Goal: Task Accomplishment & Management: Use online tool/utility

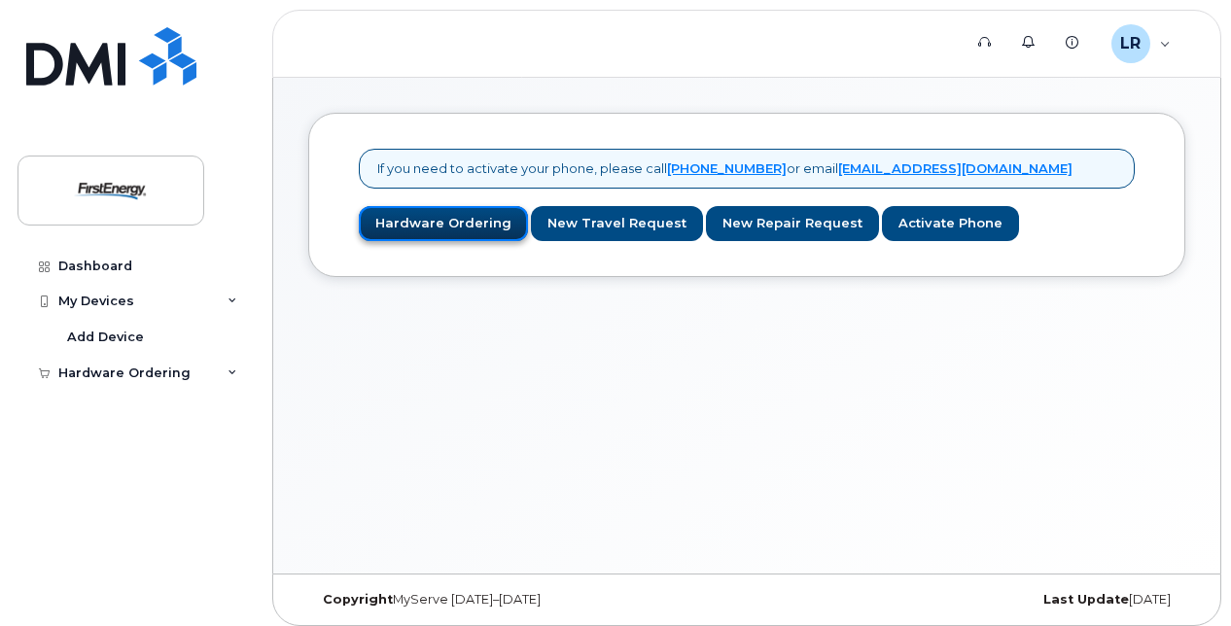
click at [464, 225] on link "Hardware Ordering" at bounding box center [443, 224] width 169 height 36
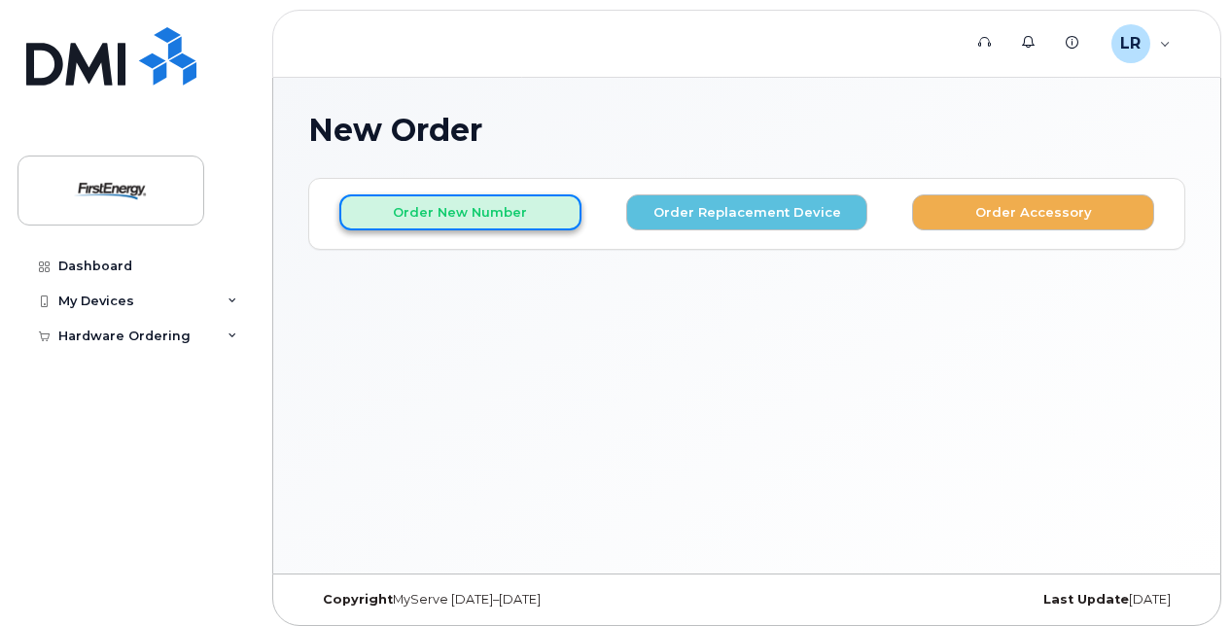
click at [537, 220] on button "Order New Number" at bounding box center [460, 212] width 242 height 36
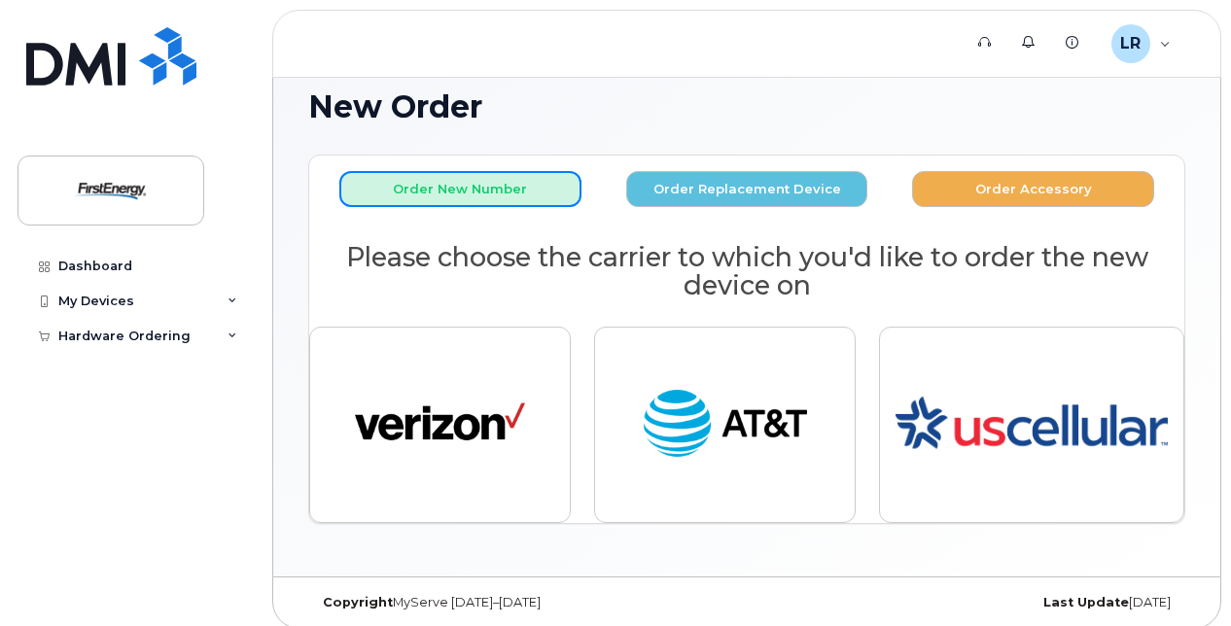
scroll to position [33, 0]
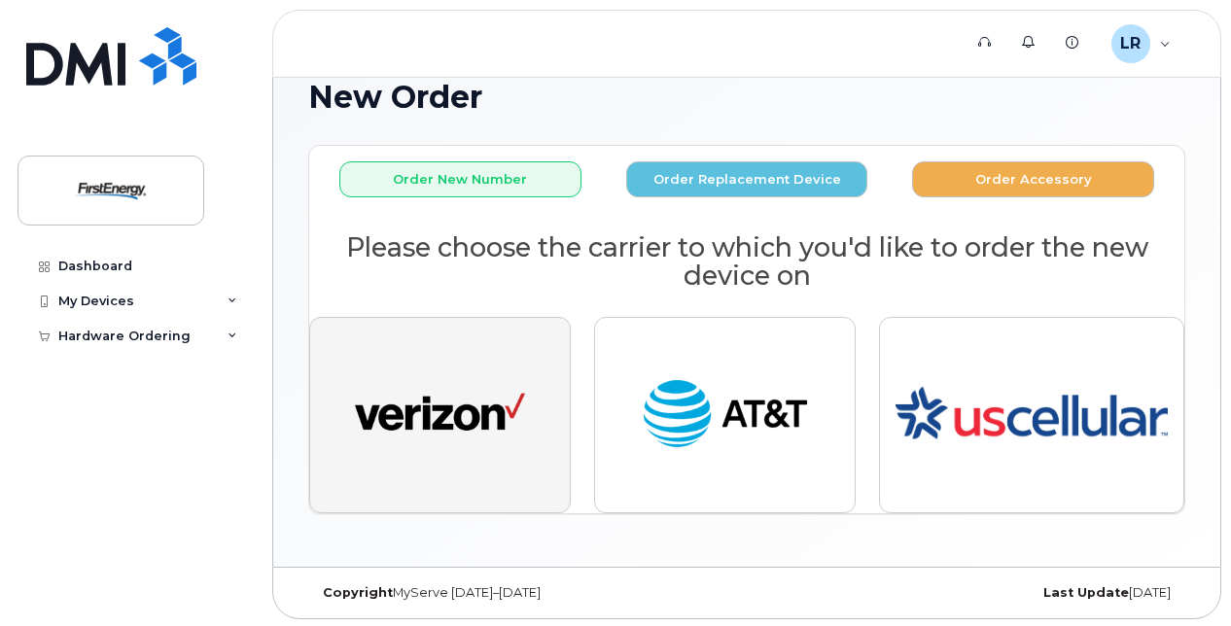
click at [525, 405] on button "button" at bounding box center [439, 415] width 261 height 196
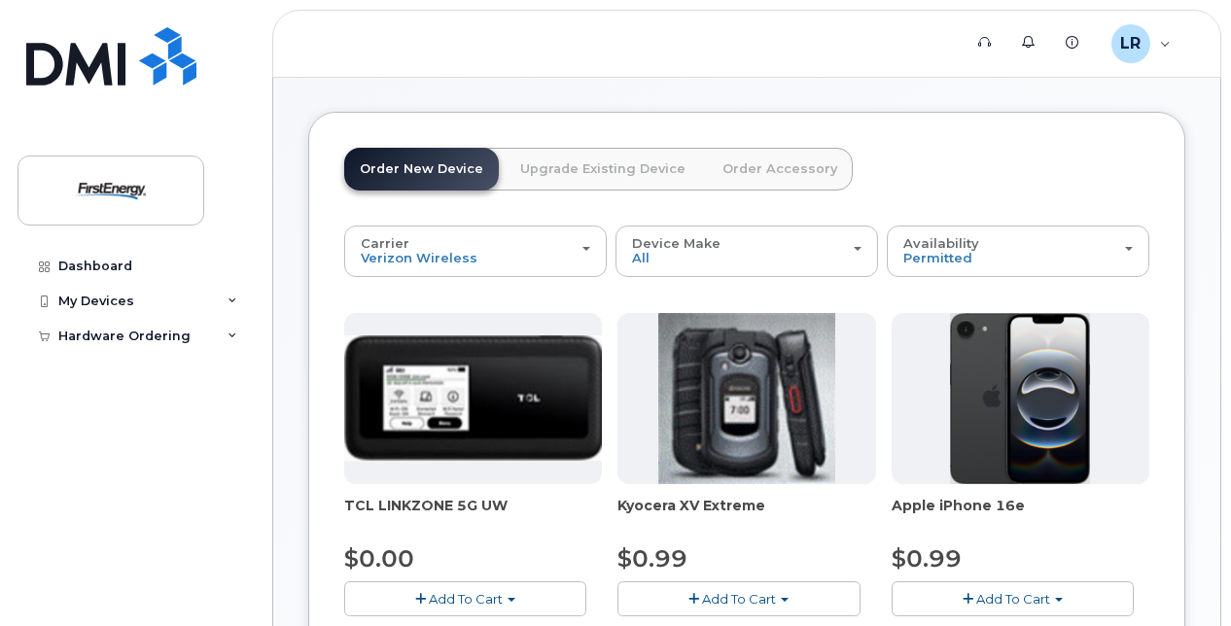
scroll to position [21, 0]
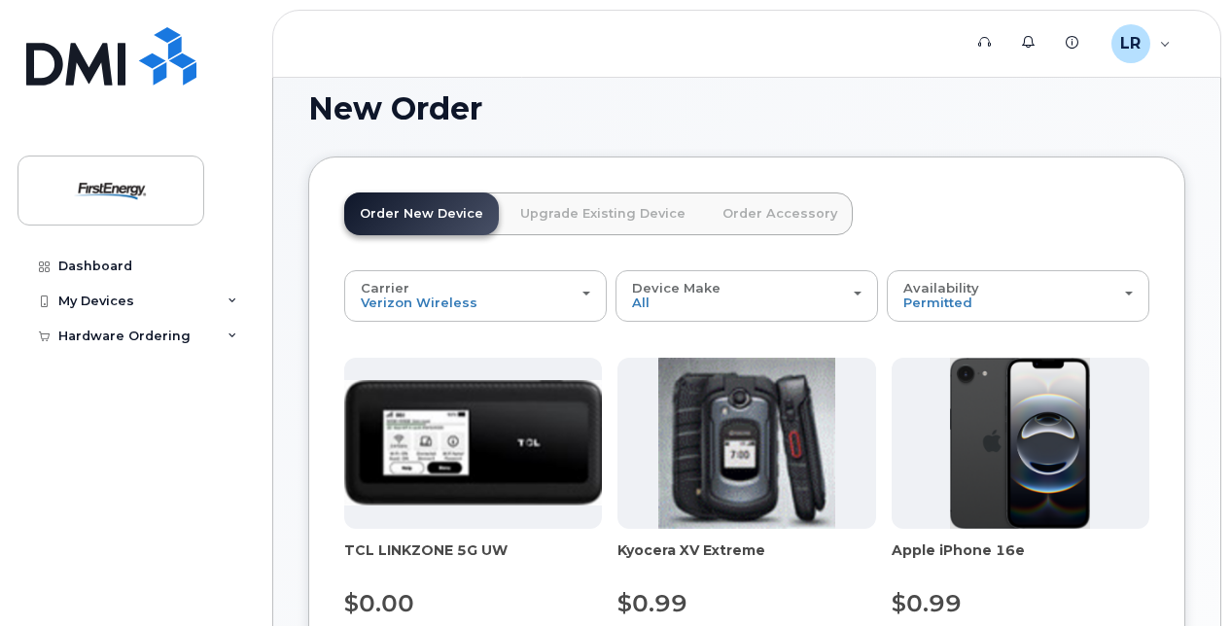
click at [565, 205] on link "Upgrade Existing Device" at bounding box center [603, 213] width 196 height 43
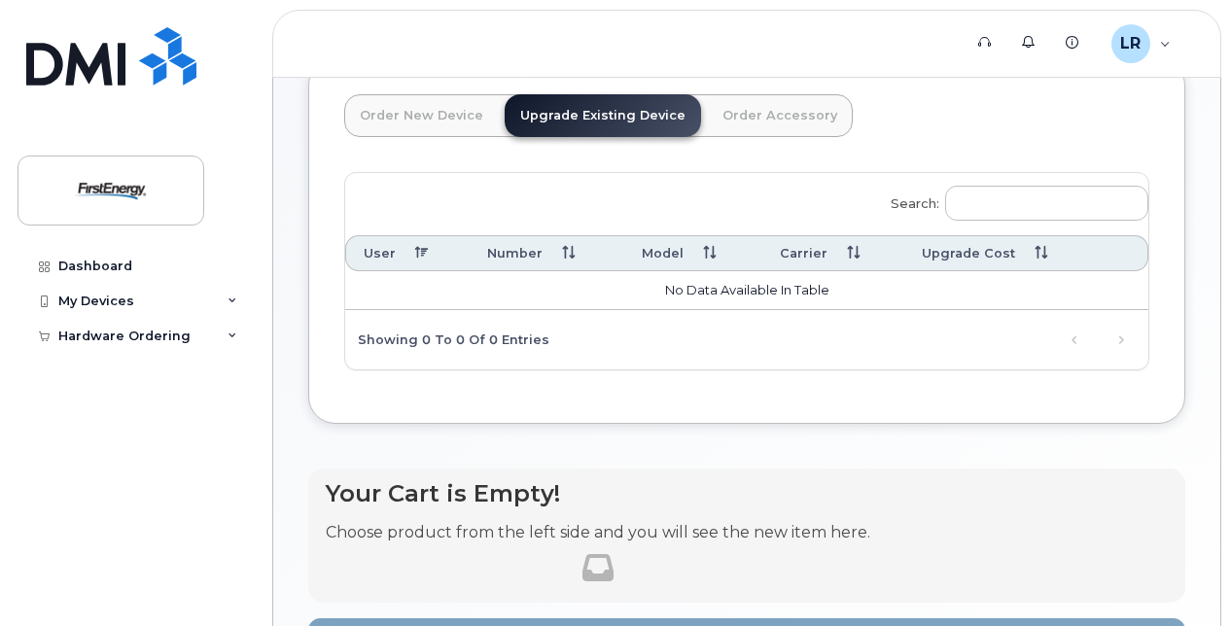
scroll to position [0, 0]
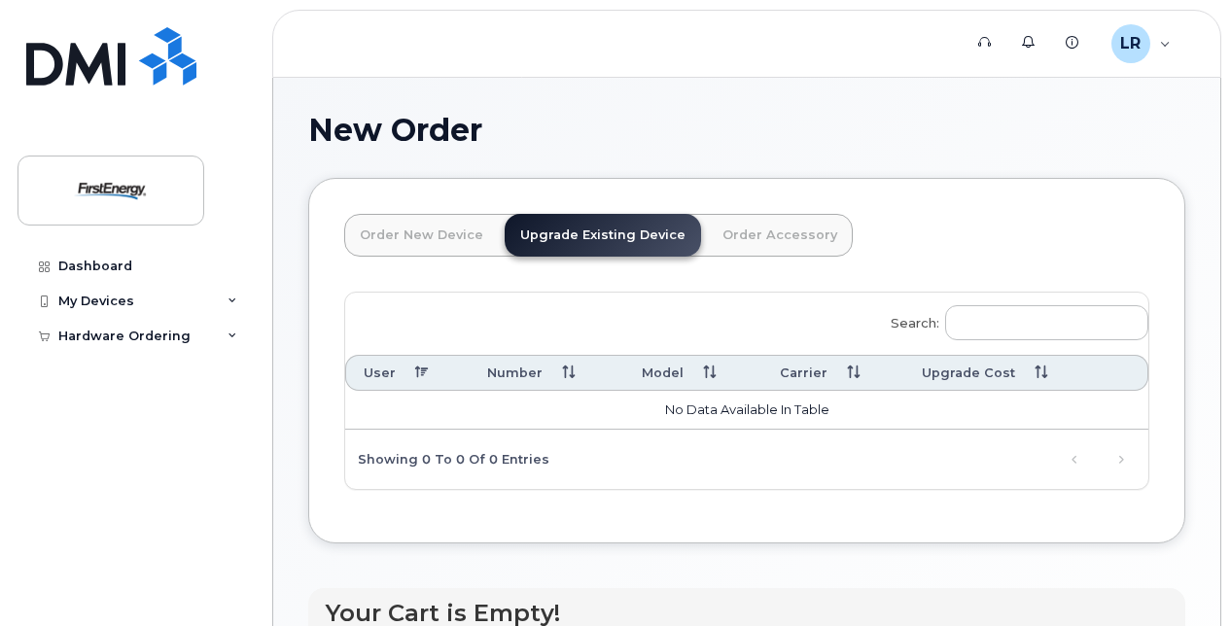
click at [741, 244] on link "Order Accessory" at bounding box center [780, 235] width 146 height 43
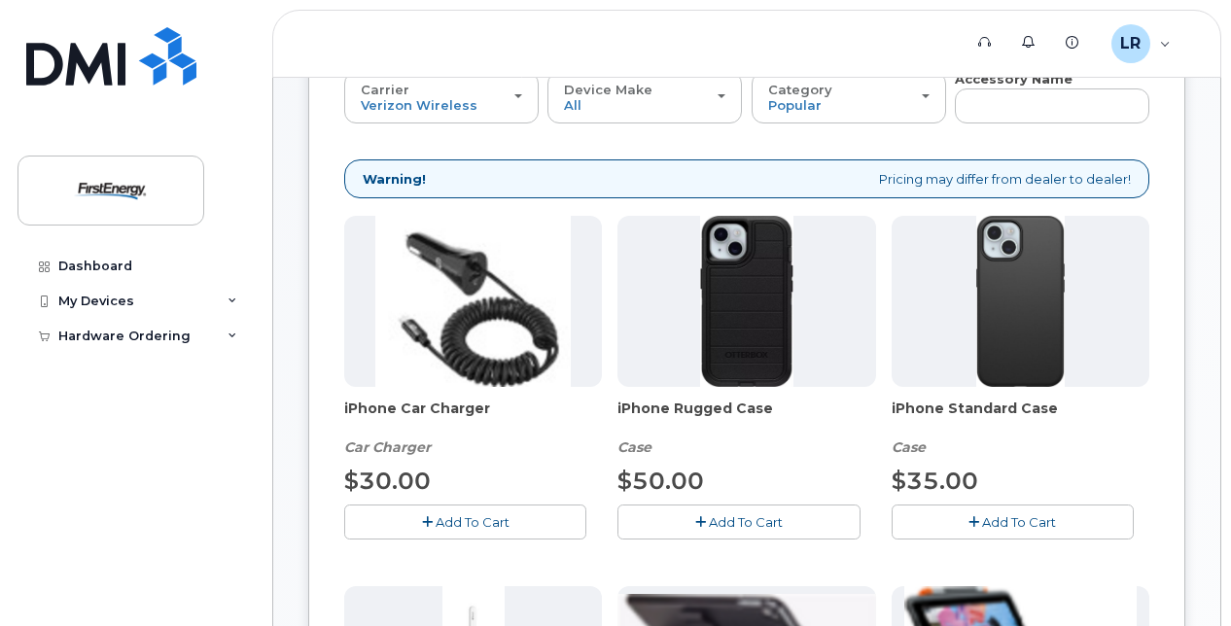
scroll to position [194, 0]
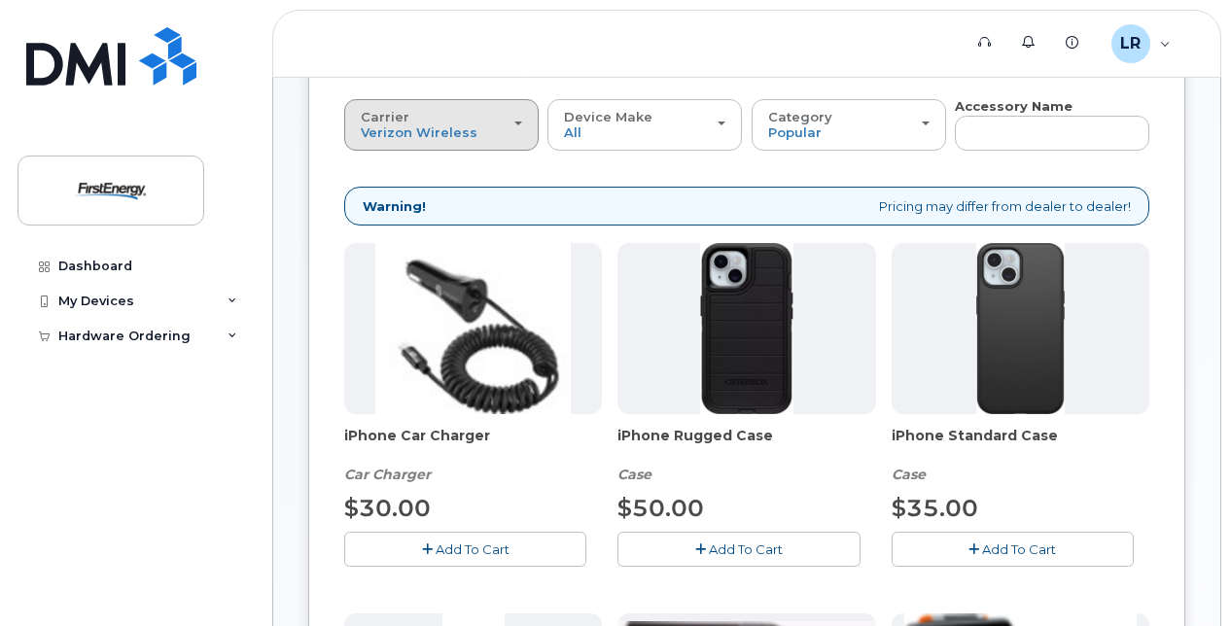
click at [432, 122] on div "Carrier Verizon Wireless AT&T Wireless US Cellular" at bounding box center [441, 125] width 161 height 30
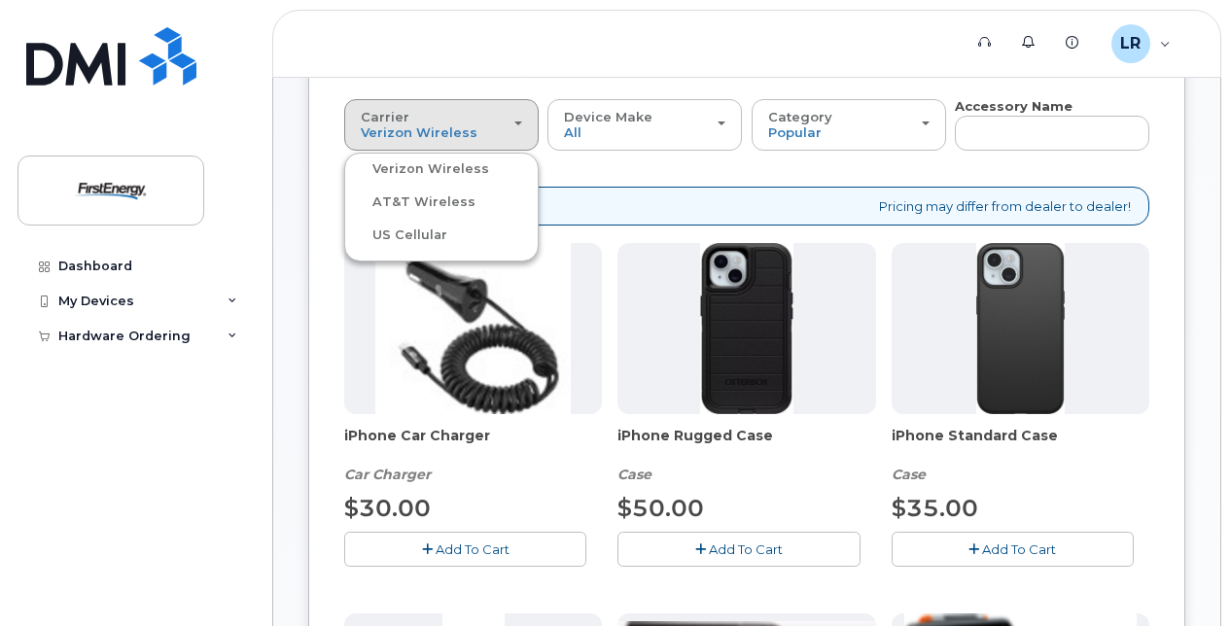
click at [445, 161] on label "Verizon Wireless" at bounding box center [419, 168] width 140 height 23
click at [0, 0] on input "Verizon Wireless" at bounding box center [0, 0] width 0 height 0
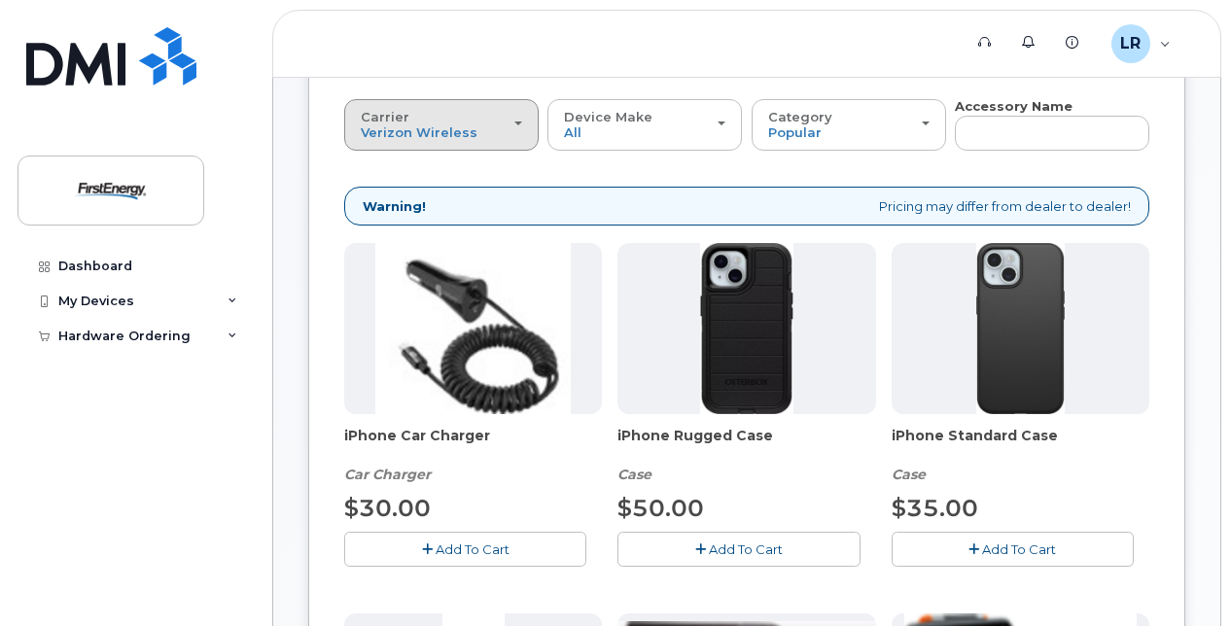
click at [481, 126] on div "Carrier Verizon Wireless AT&T Wireless US Cellular" at bounding box center [441, 125] width 161 height 30
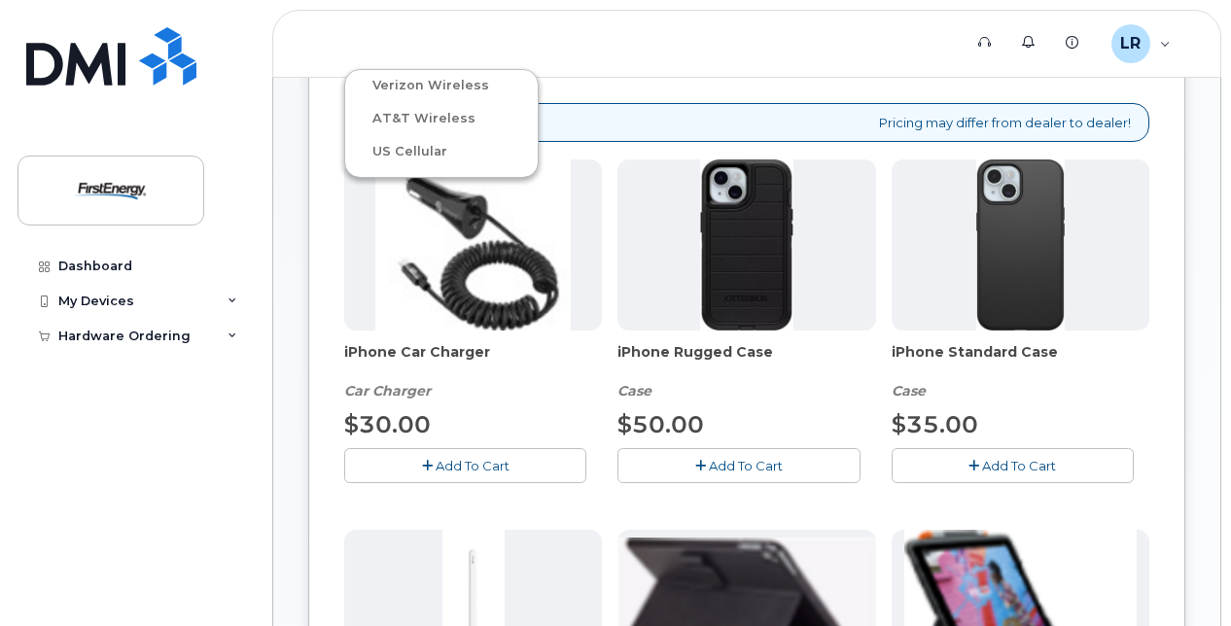
scroll to position [389, 0]
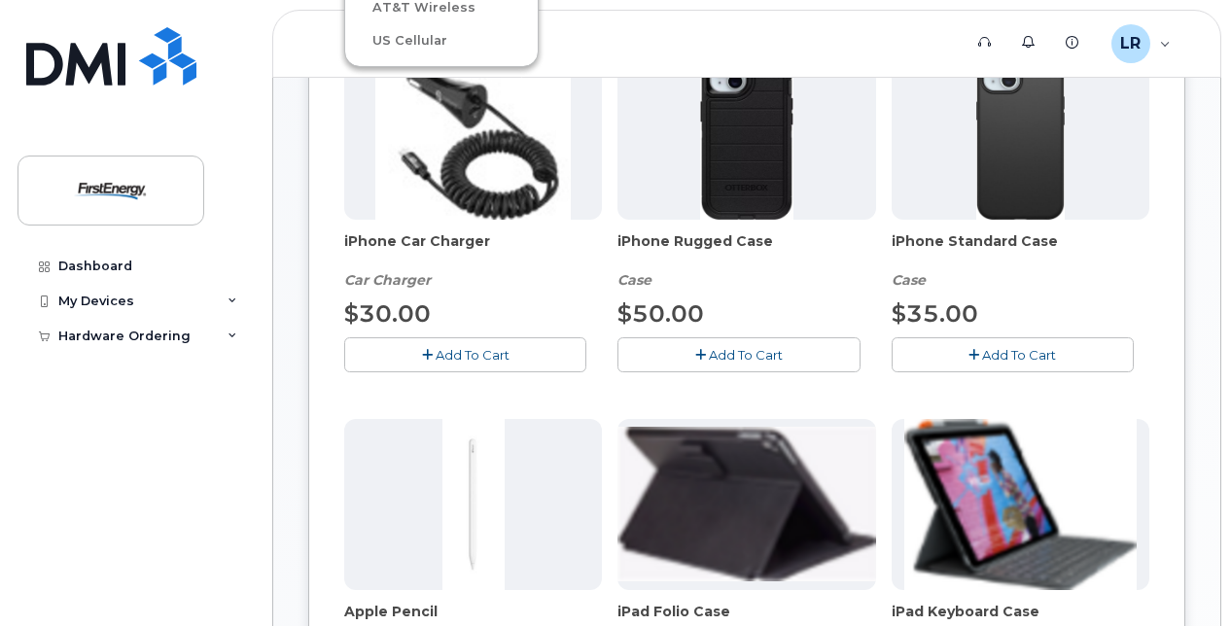
click at [283, 280] on div "New Order × Share This Order If you want to allow others to create or edit orde…" at bounding box center [746, 585] width 947 height 1792
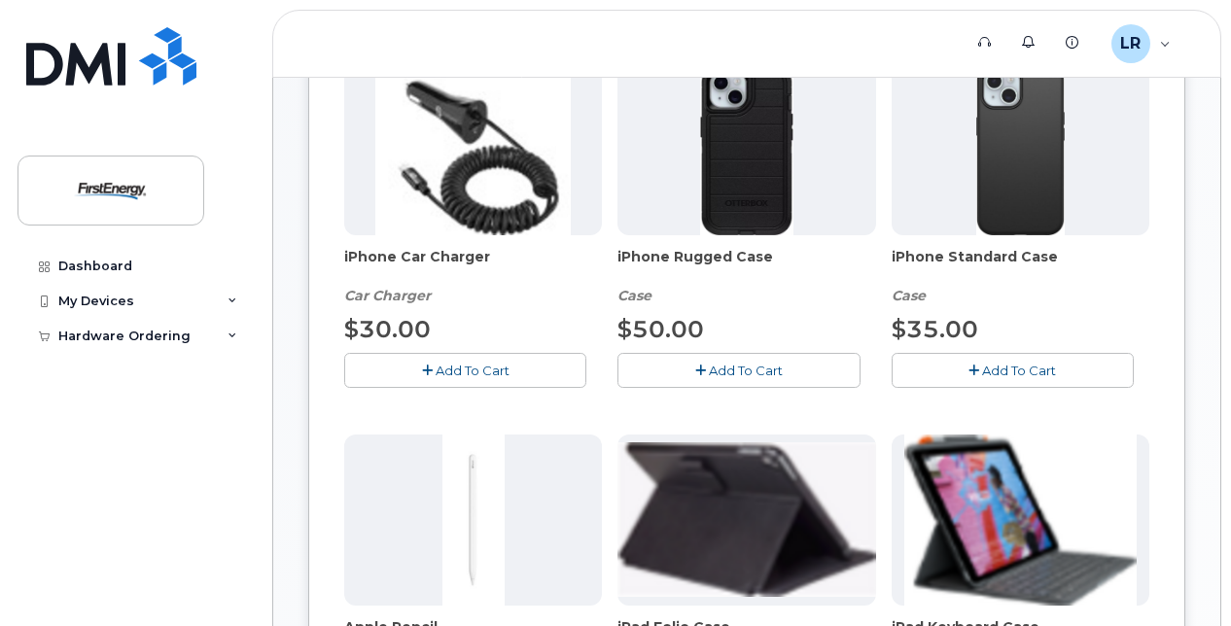
scroll to position [97, 0]
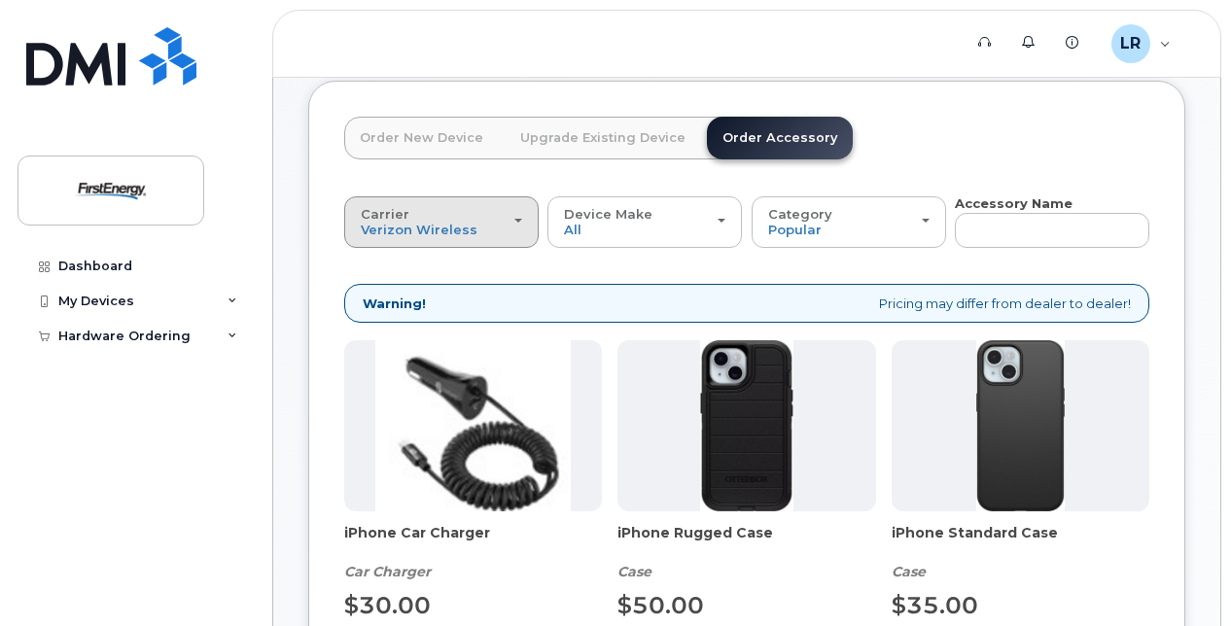
click at [521, 225] on div "Carrier Verizon Wireless AT&T Wireless US Cellular" at bounding box center [441, 222] width 161 height 30
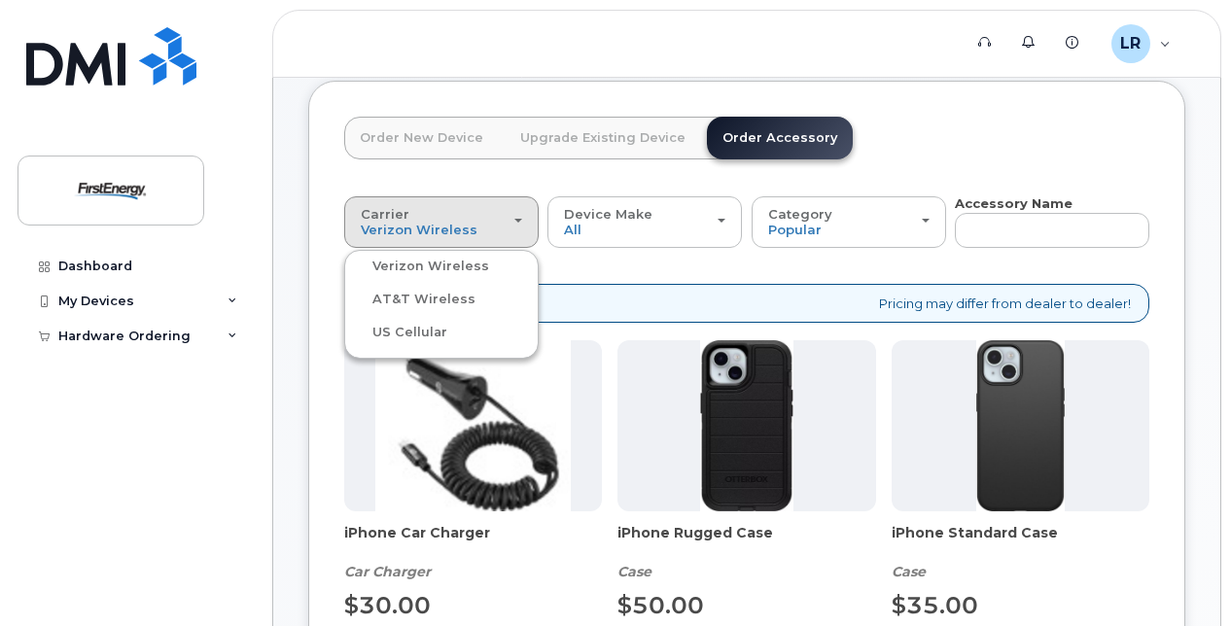
click at [488, 262] on div "Verizon Wireless" at bounding box center [441, 266] width 185 height 23
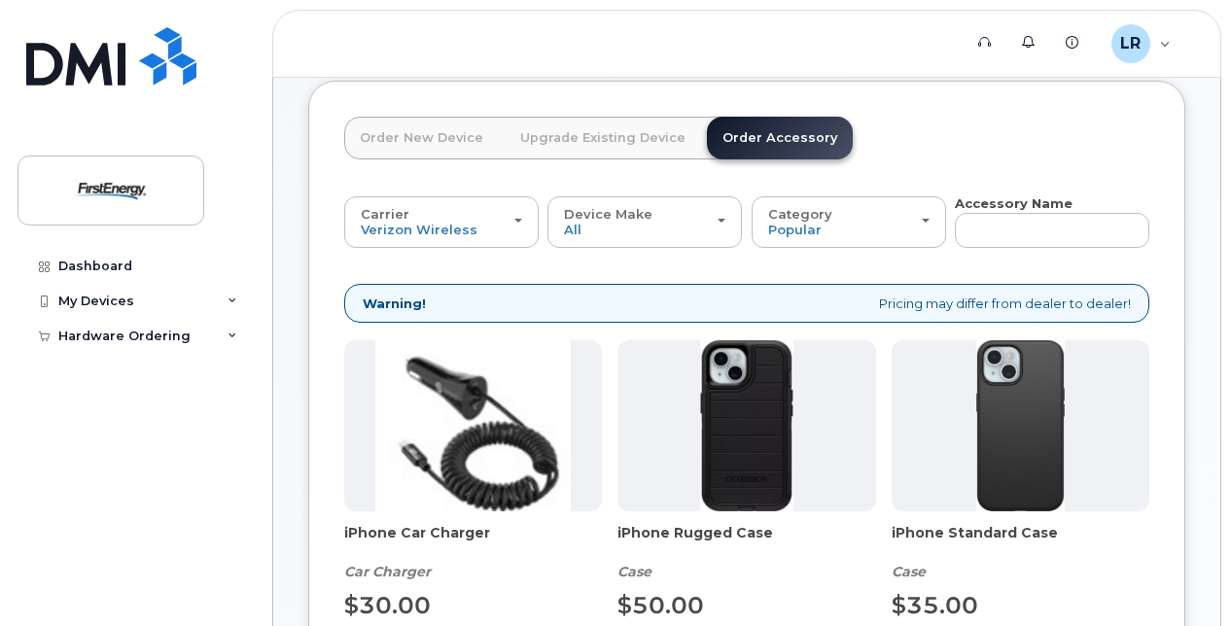
click at [421, 137] on link "Order New Device" at bounding box center [421, 138] width 155 height 43
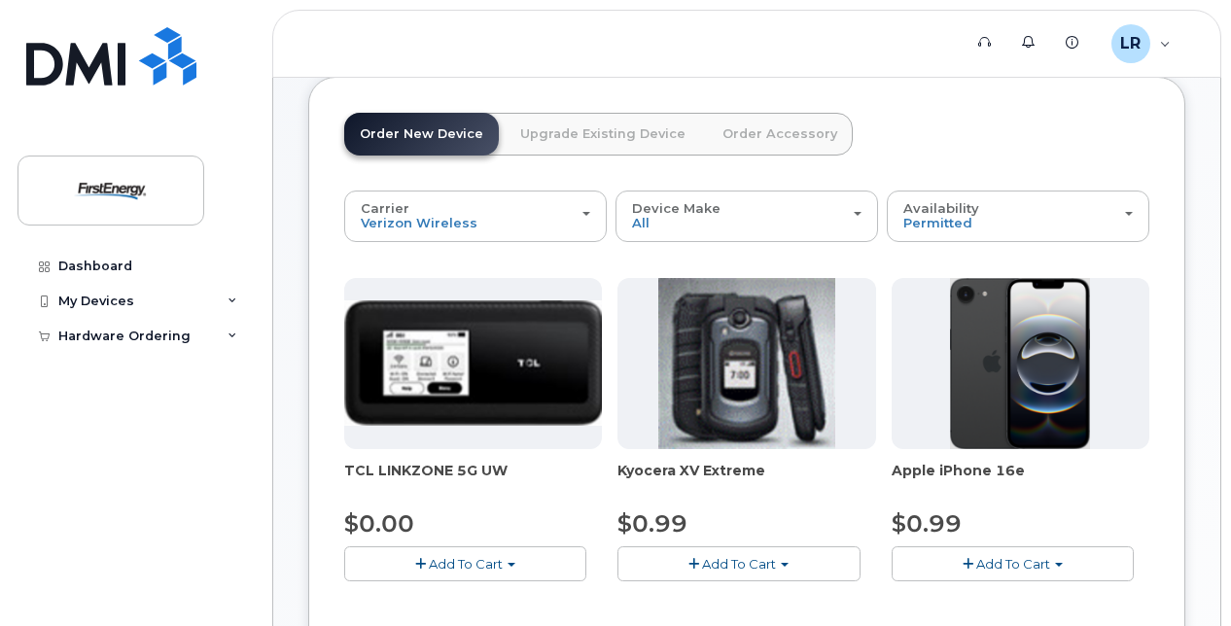
scroll to position [0, 0]
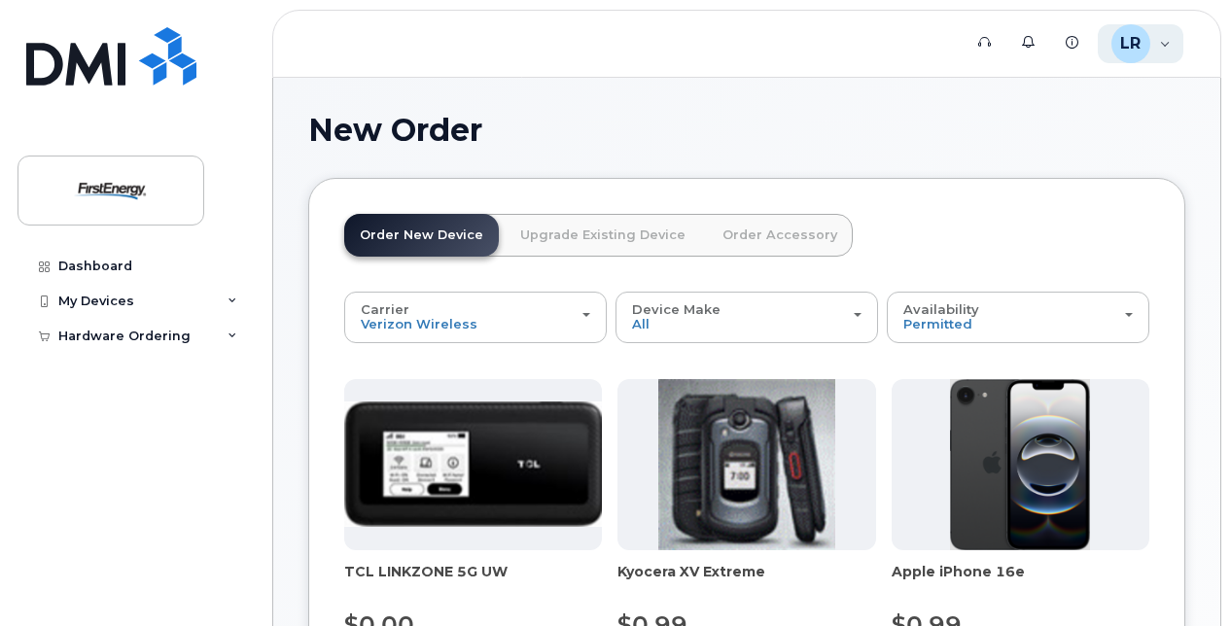
click at [1153, 49] on div "[PERSON_NAME] [PERSON_NAME] Employee" at bounding box center [1140, 43] width 87 height 39
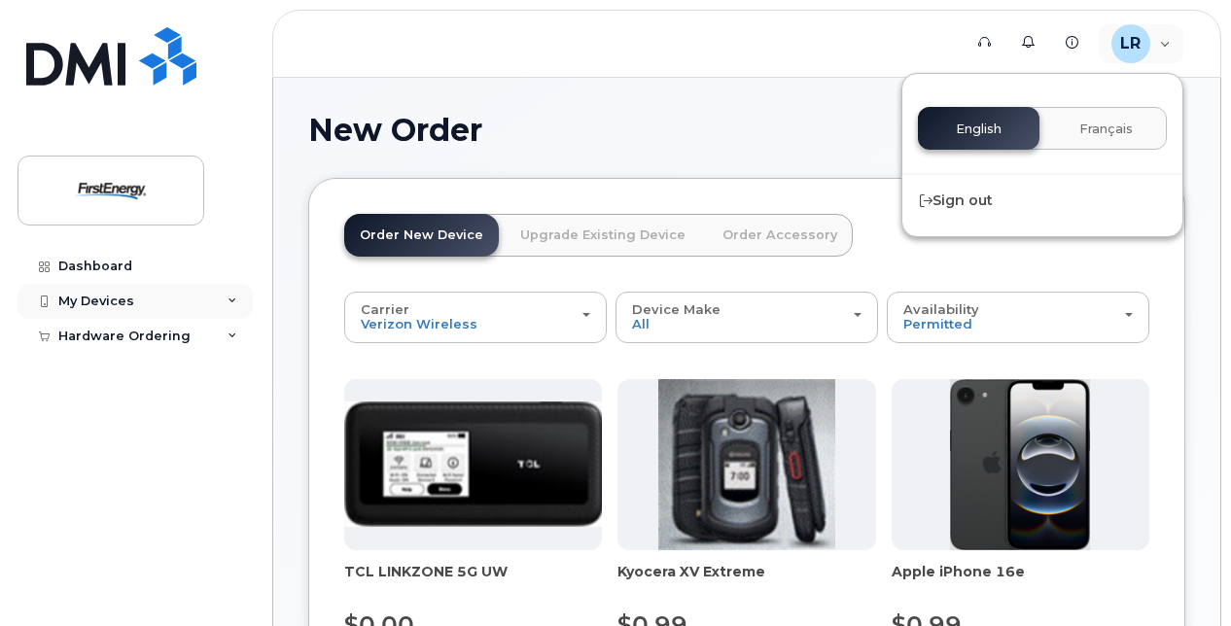
click at [233, 299] on icon at bounding box center [232, 301] width 10 height 10
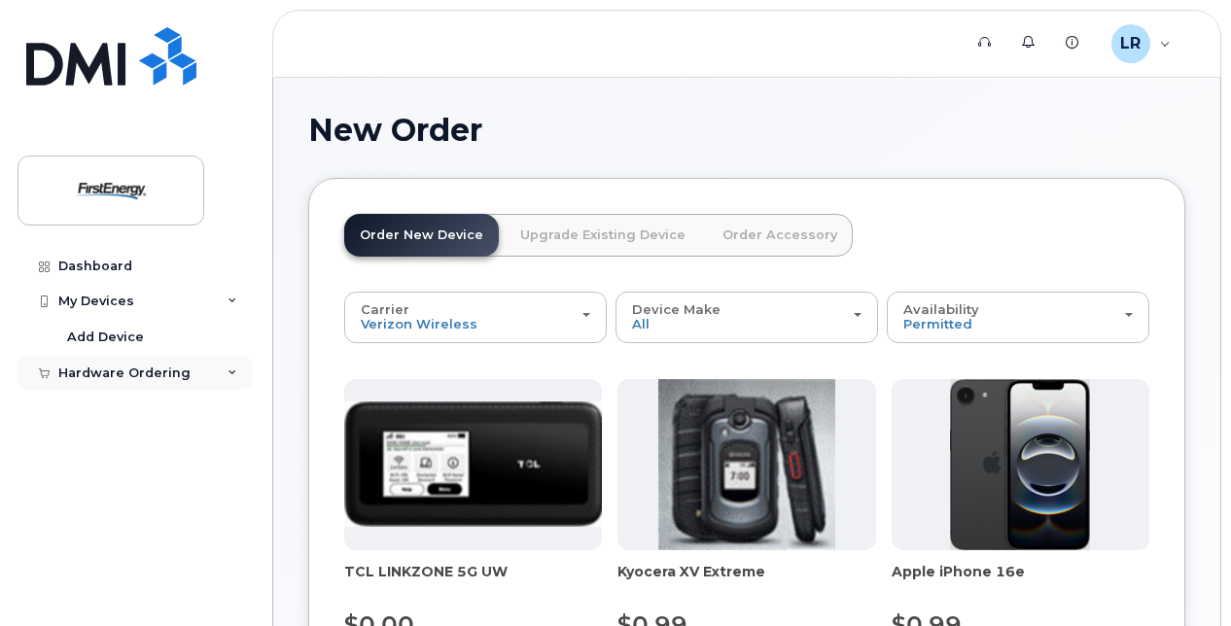
click at [238, 367] on div "Hardware Ordering" at bounding box center [134, 373] width 235 height 35
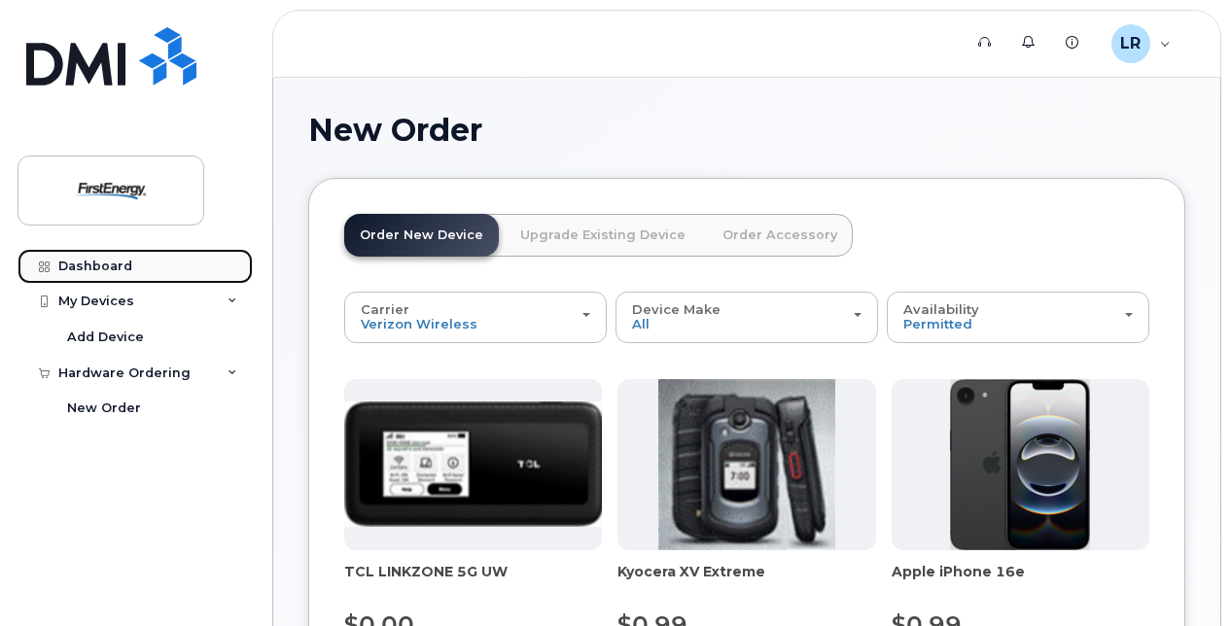
click at [140, 260] on link "Dashboard" at bounding box center [134, 266] width 235 height 35
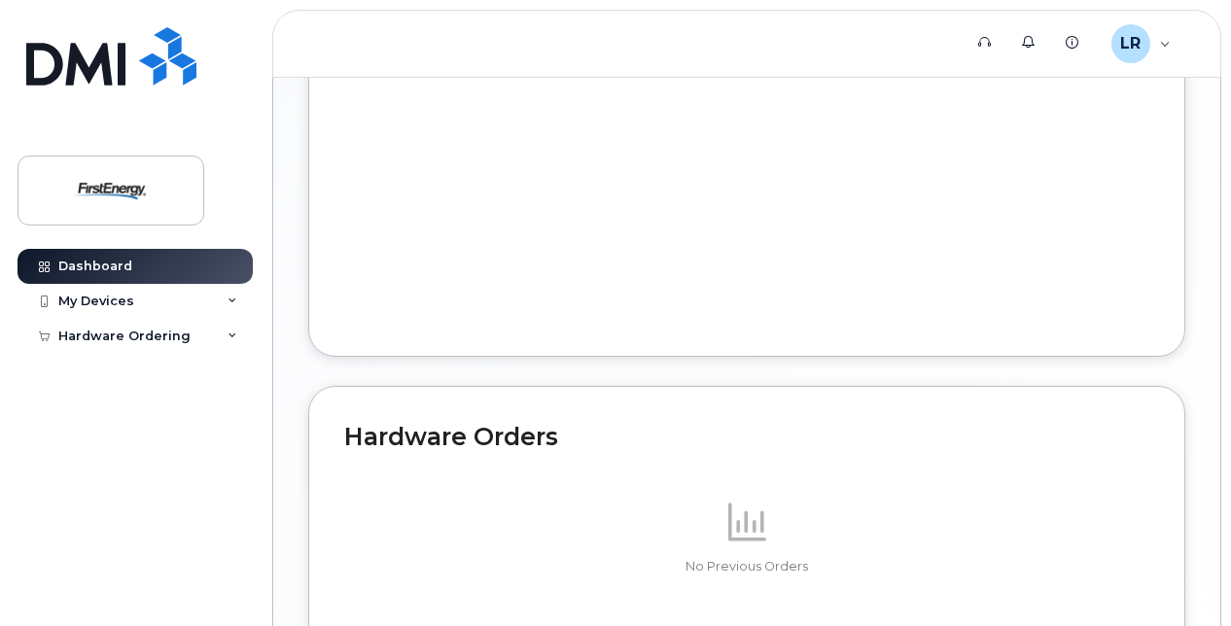
scroll to position [900, 0]
